Goal: Navigation & Orientation: Find specific page/section

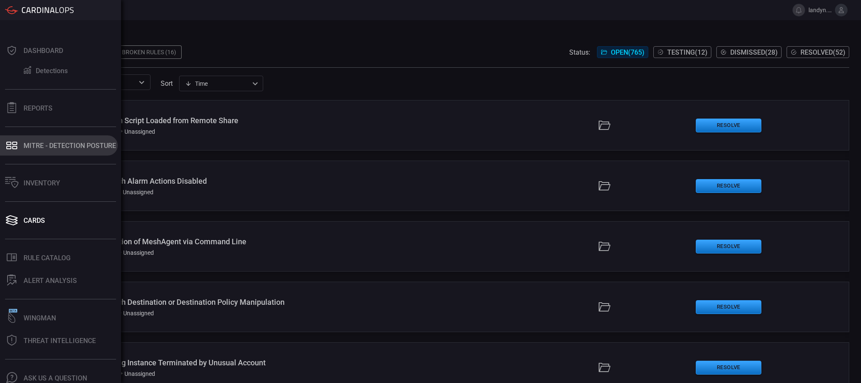
click at [7, 154] on button "MITRE - Detection Posture" at bounding box center [59, 145] width 118 height 20
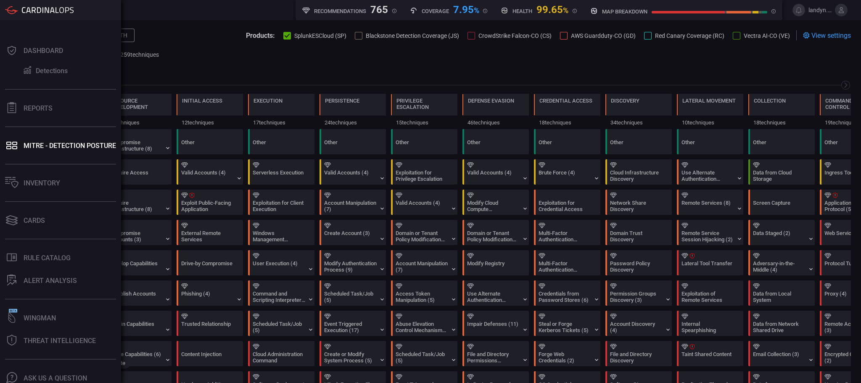
scroll to position [0, 110]
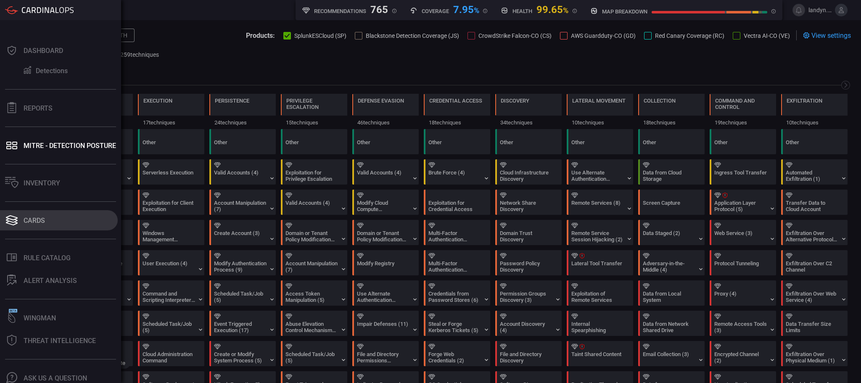
click at [24, 223] on div "Cards" at bounding box center [34, 221] width 21 height 8
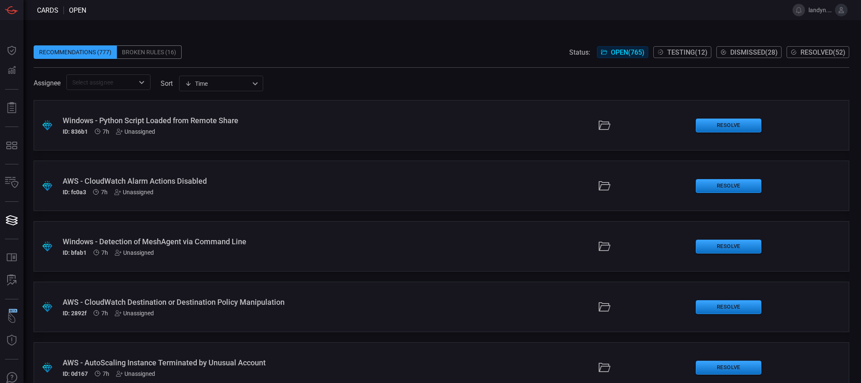
click at [168, 50] on div "Broken Rules (16)" at bounding box center [149, 51] width 65 height 13
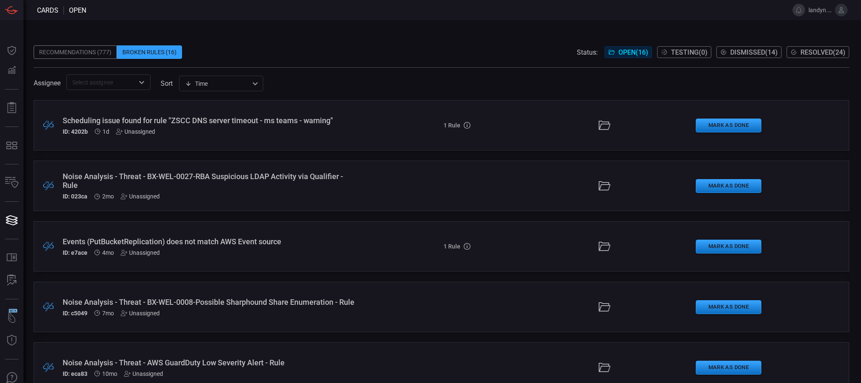
click at [65, 52] on div "Recommendations (777)" at bounding box center [75, 51] width 83 height 13
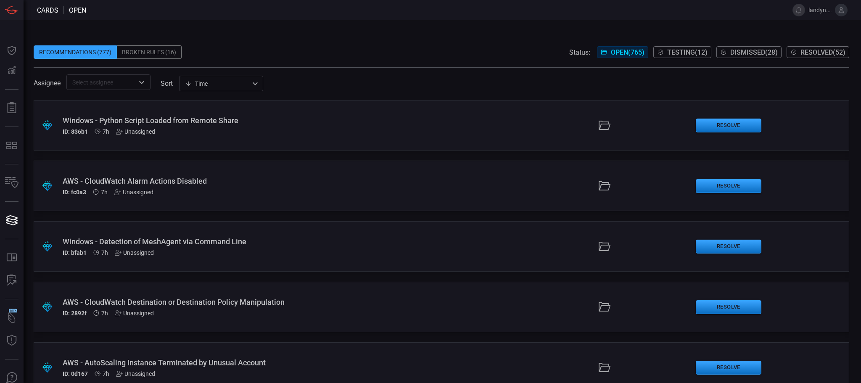
click at [125, 53] on div "Broken Rules (16)" at bounding box center [149, 51] width 65 height 13
